Goal: Transaction & Acquisition: Subscribe to service/newsletter

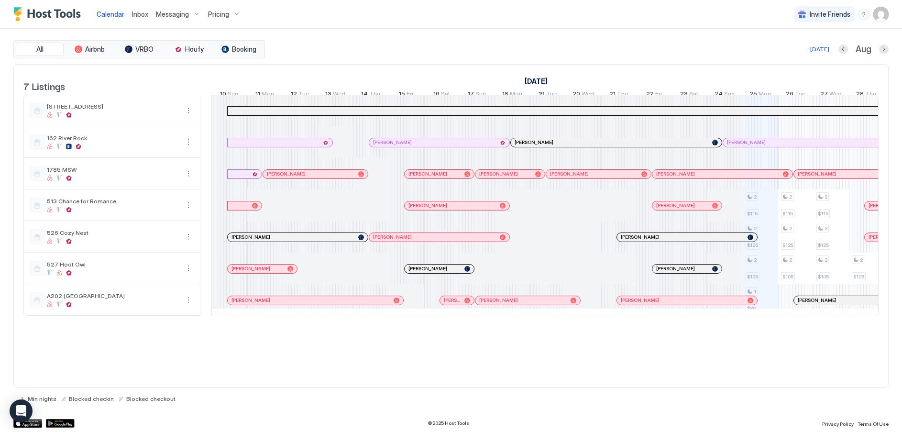
scroll to position [0, 458]
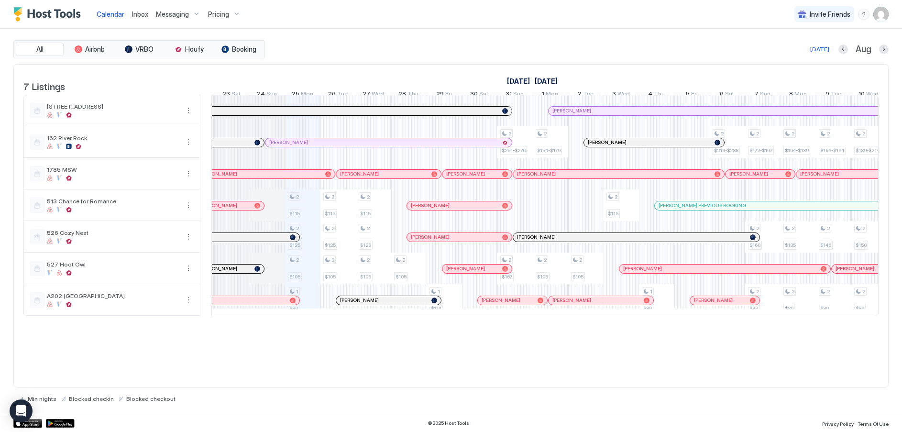
click at [239, 17] on div "Pricing" at bounding box center [224, 14] width 40 height 16
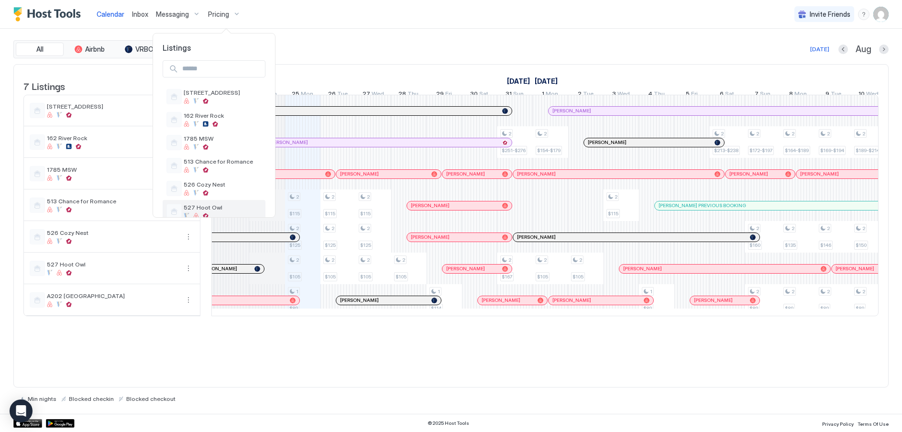
click at [193, 204] on div "527 Hoot Owl" at bounding box center [213, 211] width 95 height 15
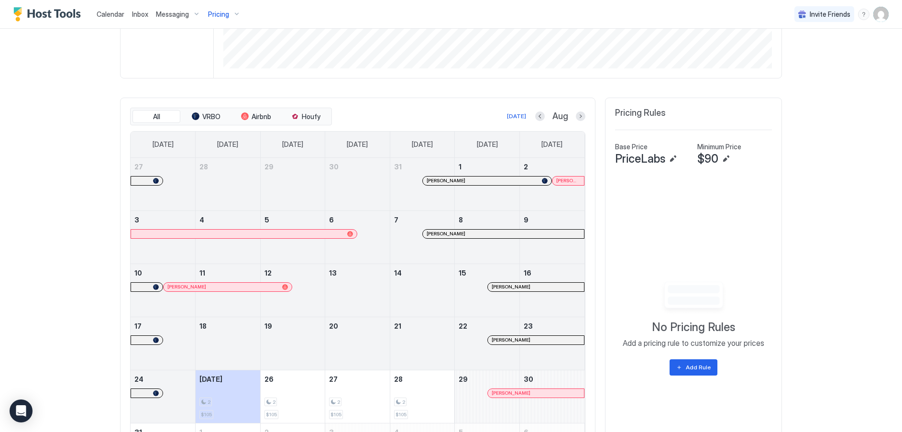
scroll to position [305, 0]
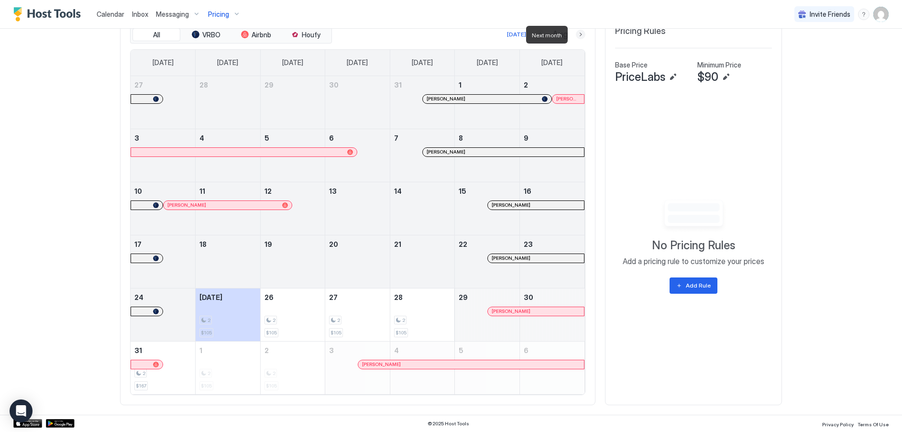
click at [576, 36] on button "Next month" at bounding box center [581, 35] width 10 height 10
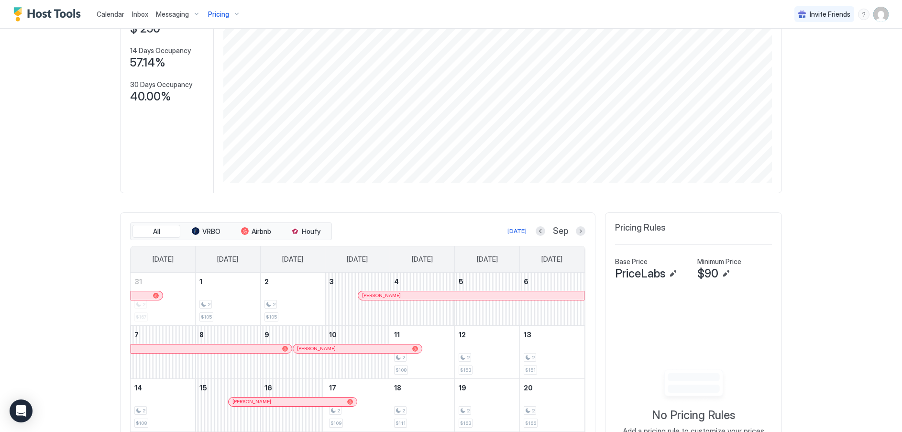
scroll to position [13, 0]
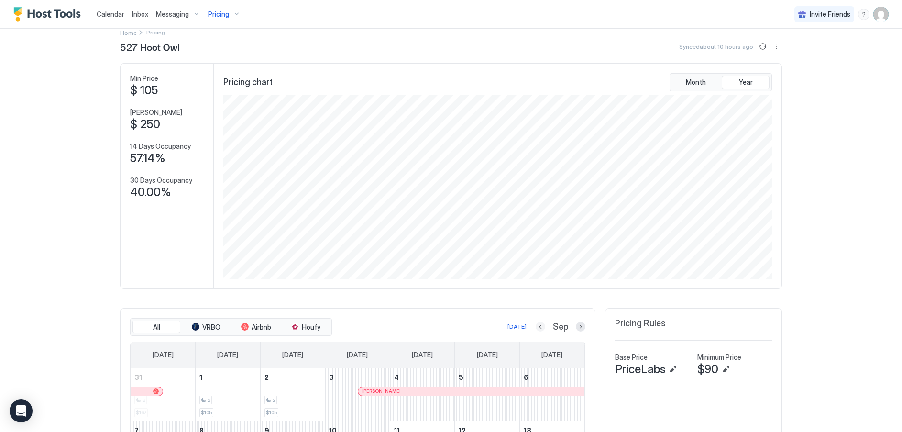
click at [537, 328] on button "Previous month" at bounding box center [541, 327] width 10 height 10
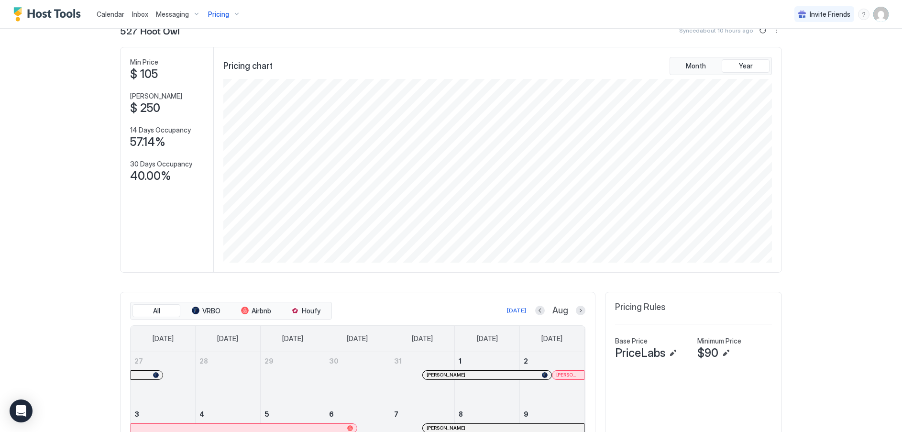
scroll to position [18, 0]
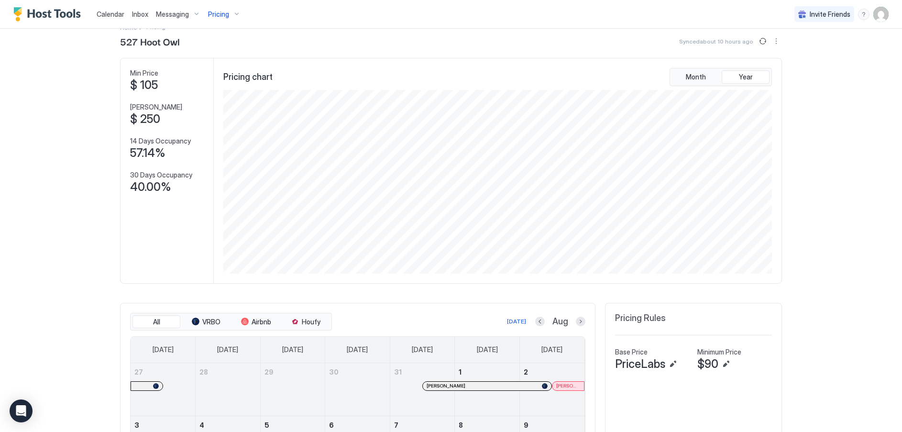
click at [232, 14] on div "Pricing" at bounding box center [224, 14] width 40 height 16
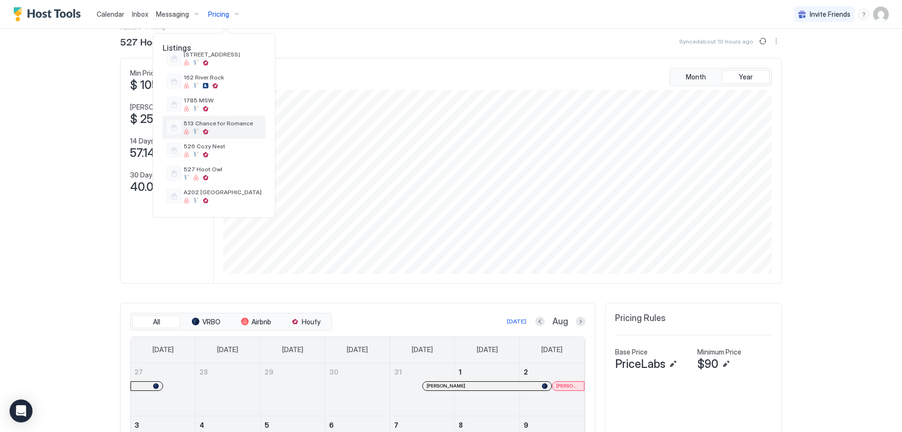
scroll to position [0, 0]
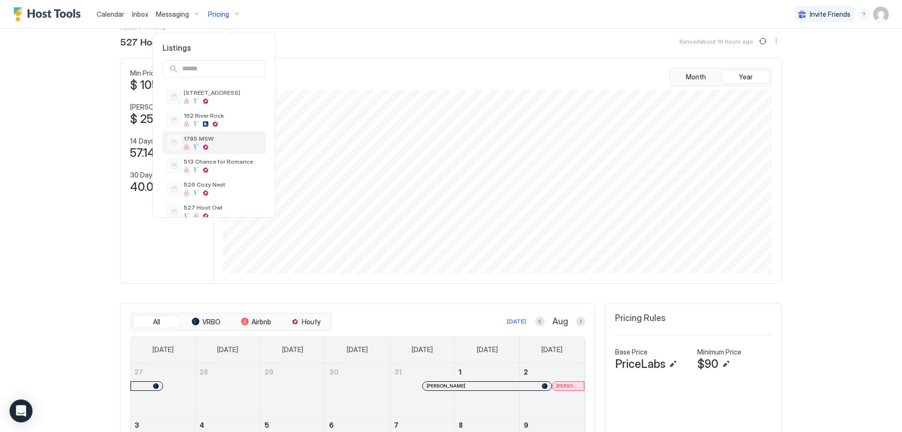
click at [203, 140] on span "1785 MSW" at bounding box center [223, 138] width 78 height 7
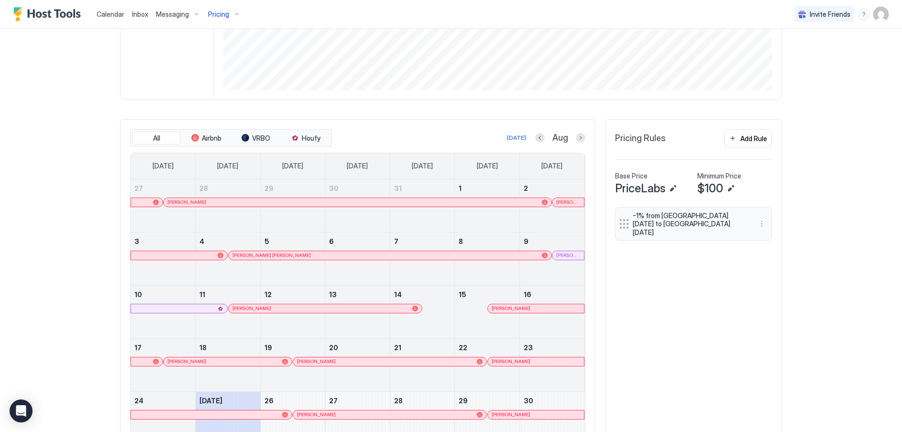
scroll to position [257, 0]
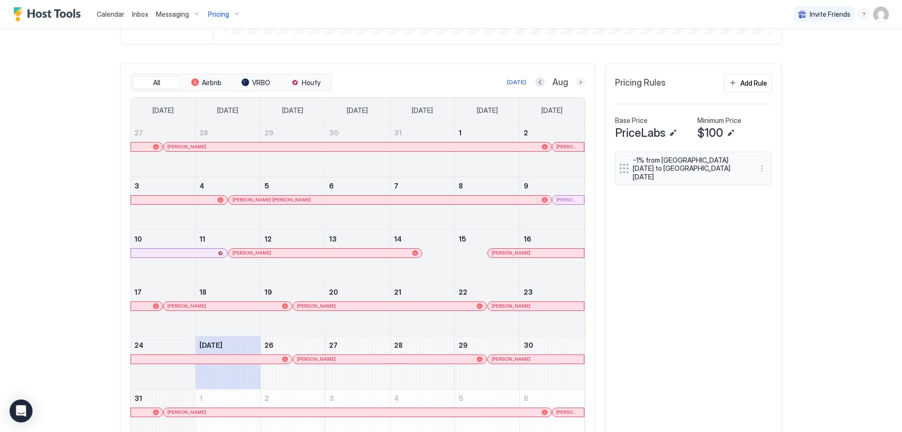
click at [578, 82] on button "Next month" at bounding box center [581, 82] width 10 height 10
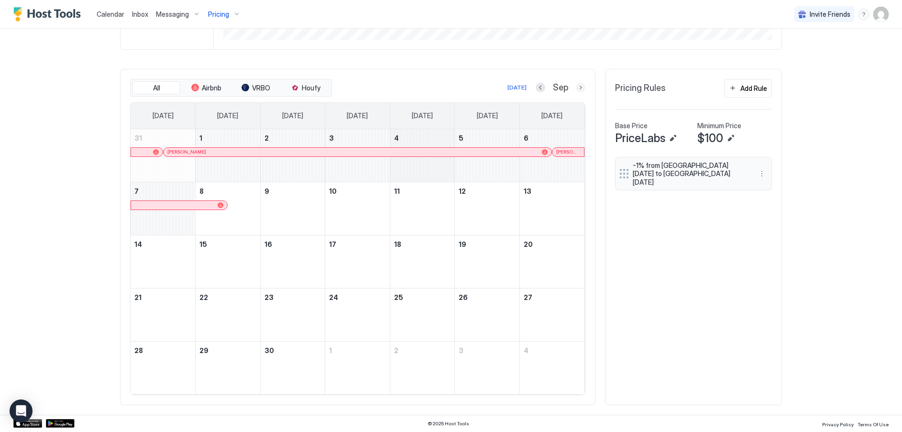
scroll to position [252, 0]
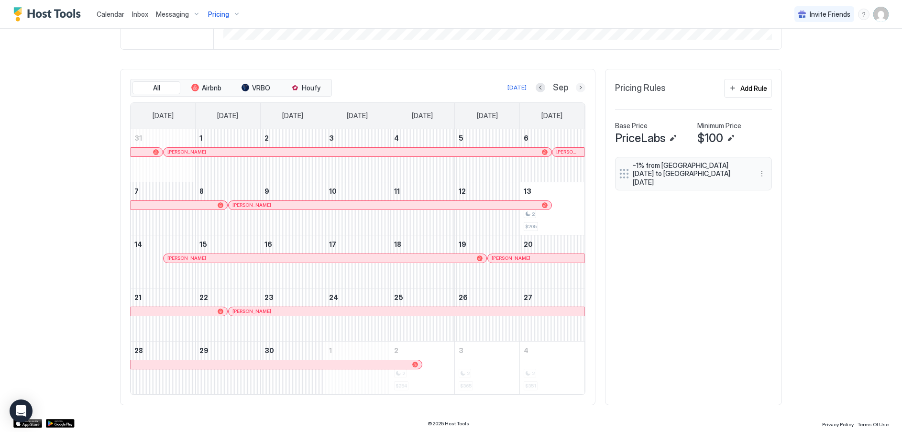
click at [579, 87] on button "Next month" at bounding box center [581, 88] width 10 height 10
